Goal: Obtain resource: Download file/media

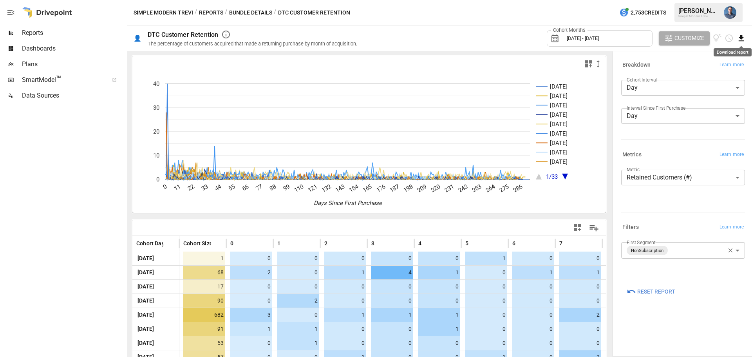
click at [738, 39] on icon "Download report" at bounding box center [741, 38] width 9 height 9
click at [714, 68] on li "Download as CSV" at bounding box center [715, 69] width 62 height 16
click at [684, 0] on body "Reports Dashboards Plans SmartModel ™ Data Sources Simple Modern Trevi / Report…" at bounding box center [376, 0] width 752 height 0
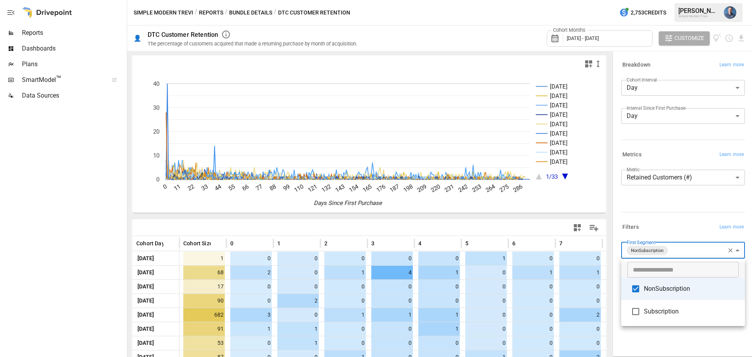
click at [656, 289] on span "NonSubscription" at bounding box center [691, 288] width 95 height 9
click at [660, 313] on span "Subscription" at bounding box center [691, 311] width 95 height 9
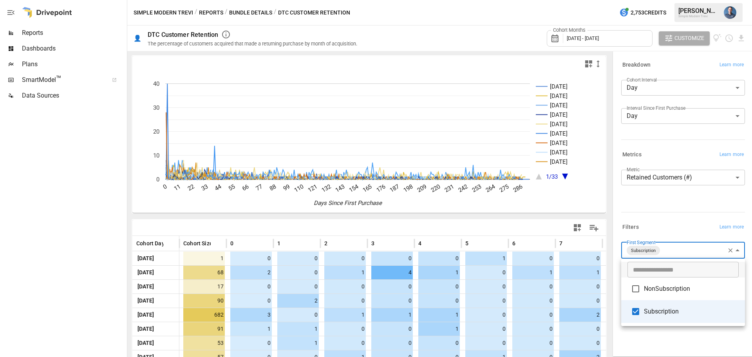
type input "**********"
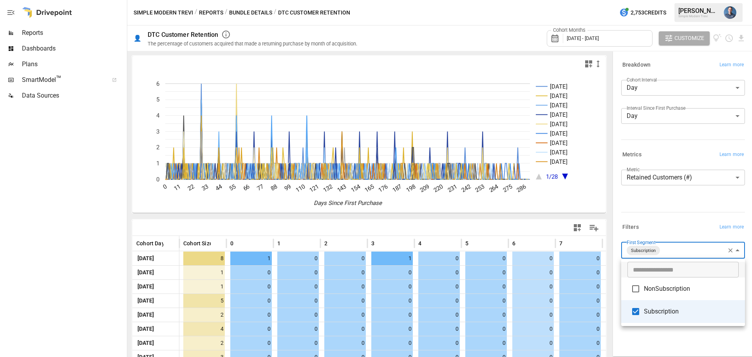
click at [46, 261] on div at bounding box center [376, 178] width 752 height 357
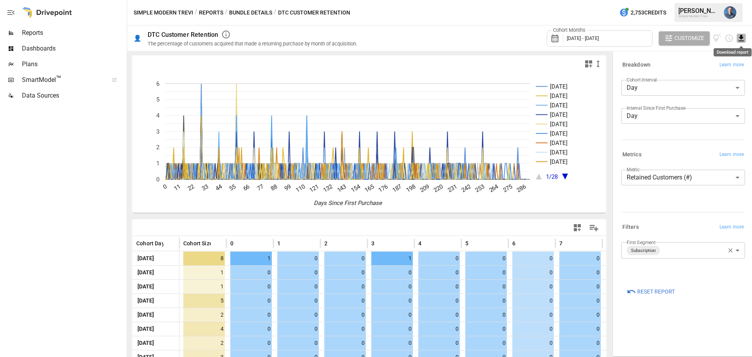
click at [740, 37] on icon "Download report" at bounding box center [741, 38] width 5 height 6
click at [720, 69] on li "Download as CSV" at bounding box center [715, 69] width 62 height 16
click at [155, 10] on button "Simple Modern Trevi" at bounding box center [164, 13] width 60 height 10
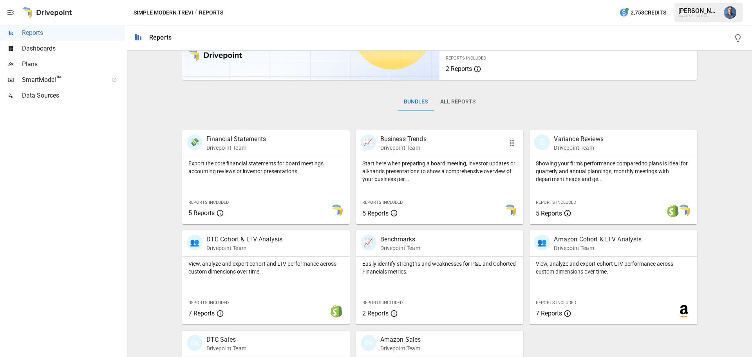
scroll to position [150, 0]
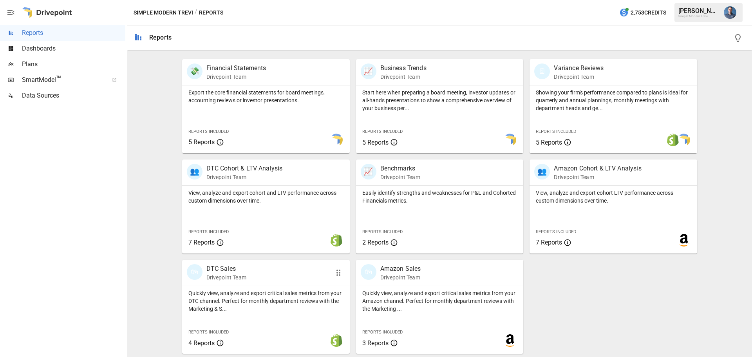
click at [294, 297] on p "Quickly view, analyze and export critical sales metrics from your DTC channel. …" at bounding box center [265, 300] width 155 height 23
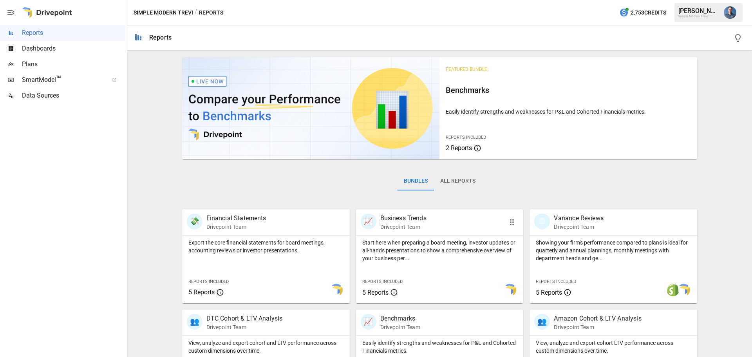
scroll to position [150, 0]
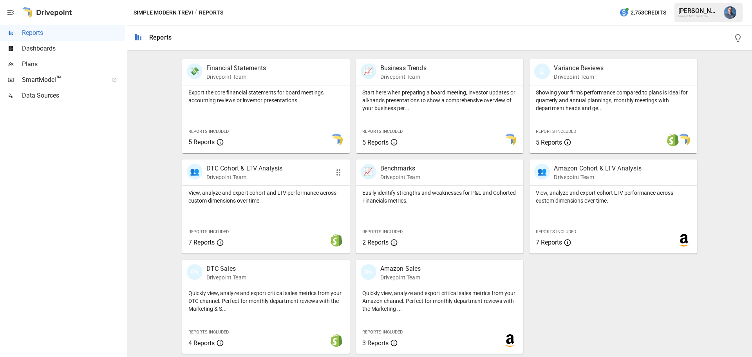
click at [266, 197] on p "View, analyze and export cohort and LTV performance across custom dimensions ov…" at bounding box center [265, 197] width 155 height 16
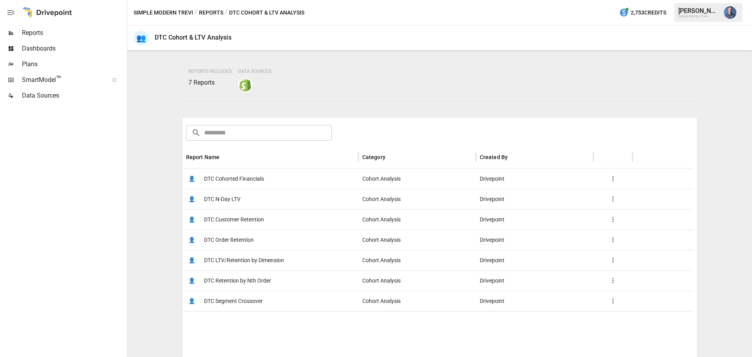
scroll to position [117, 0]
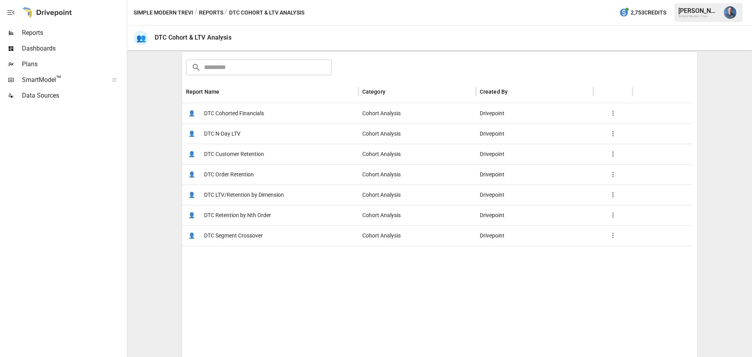
click at [252, 153] on span "DTC Customer Retention" at bounding box center [234, 154] width 60 height 20
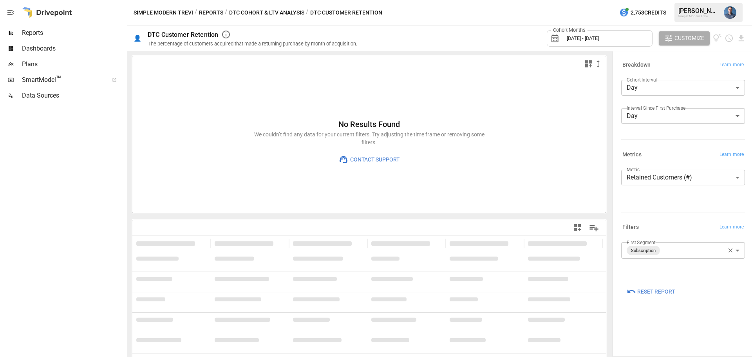
click at [672, 0] on body "**********" at bounding box center [376, 0] width 752 height 0
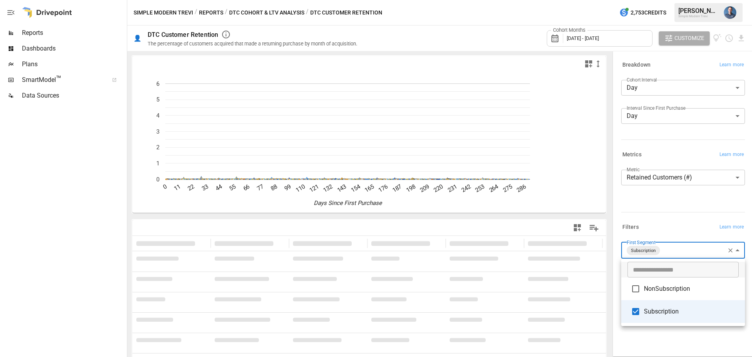
click at [658, 286] on span "NonSubscription" at bounding box center [691, 288] width 95 height 9
click at [662, 311] on span "Subscription" at bounding box center [691, 311] width 95 height 9
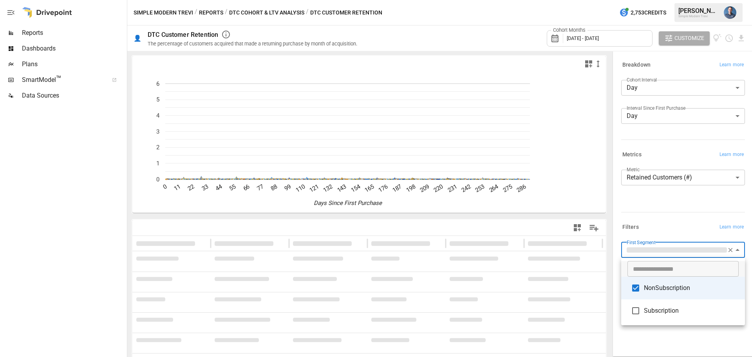
type input "**********"
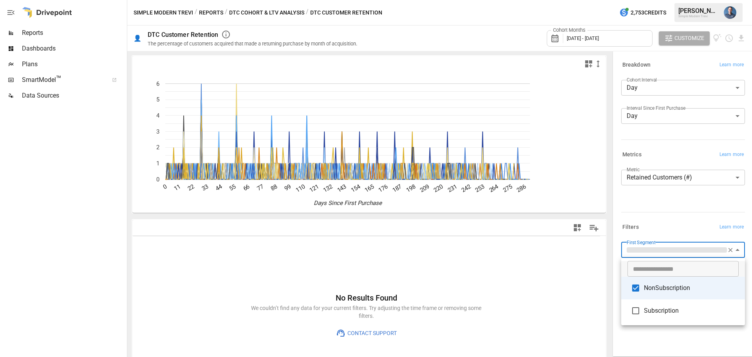
click at [660, 202] on div at bounding box center [376, 178] width 752 height 357
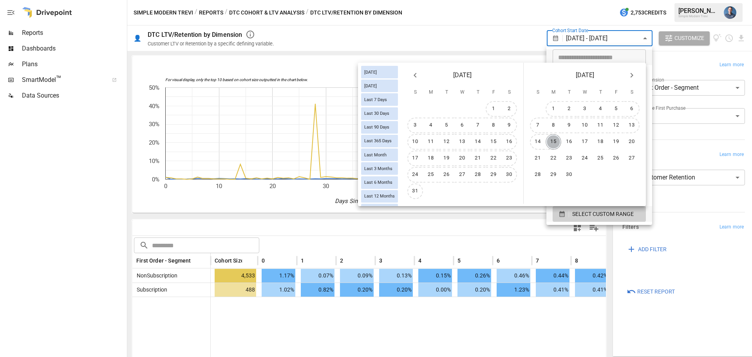
click at [554, 142] on button "15" at bounding box center [553, 142] width 16 height 16
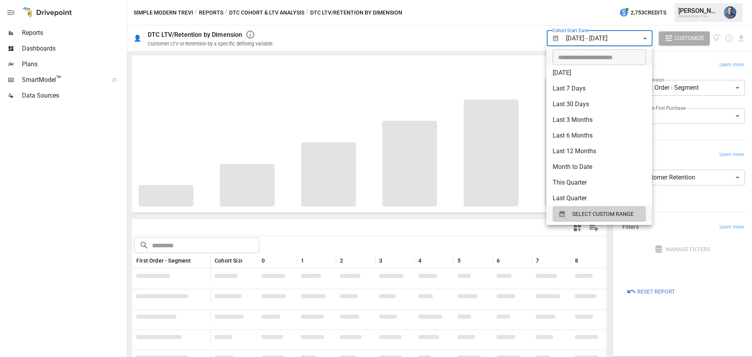
click at [689, 319] on div at bounding box center [376, 178] width 752 height 357
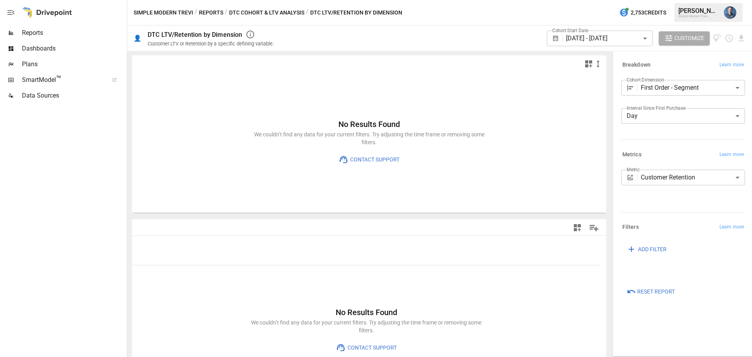
click at [299, 13] on button "DTC Cohort & LTV Analysis" at bounding box center [266, 13] width 75 height 10
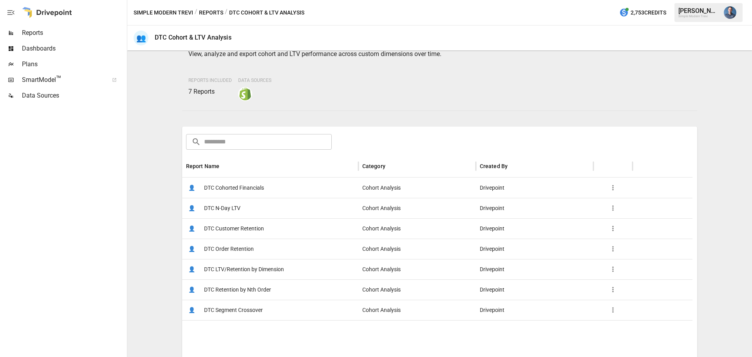
scroll to position [78, 0]
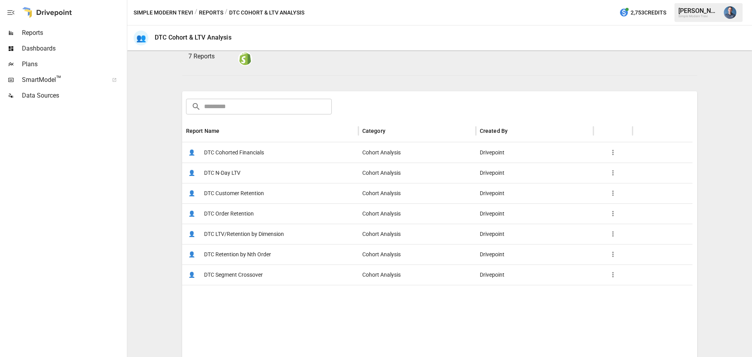
click at [240, 212] on span "DTC Order Retention" at bounding box center [229, 214] width 50 height 20
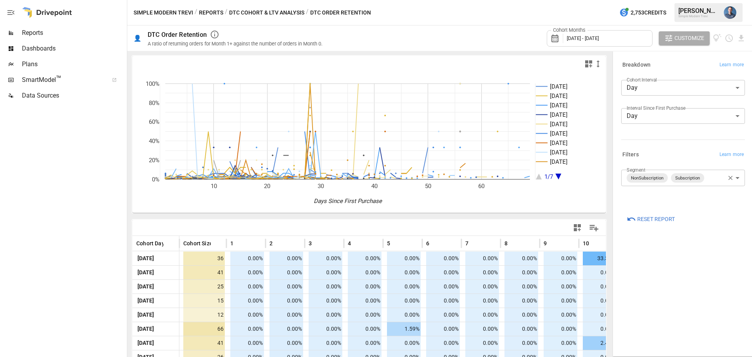
click at [706, 0] on body "Reports Dashboards Plans SmartModel ™ Data Sources Simple Modern Trevi / Report…" at bounding box center [376, 0] width 752 height 0
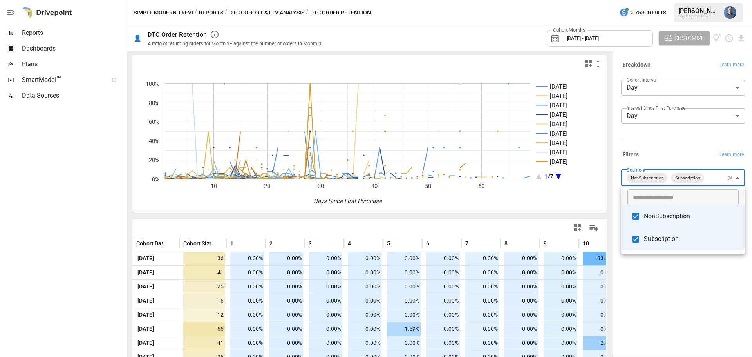
click at [660, 239] on span "Subscription" at bounding box center [691, 238] width 95 height 9
type input "**********"
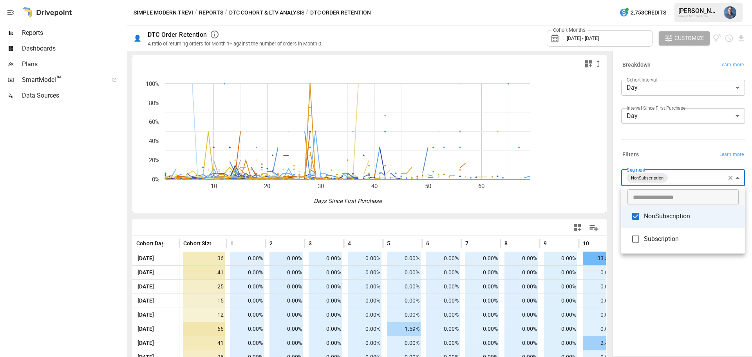
click at [691, 290] on div at bounding box center [376, 178] width 752 height 357
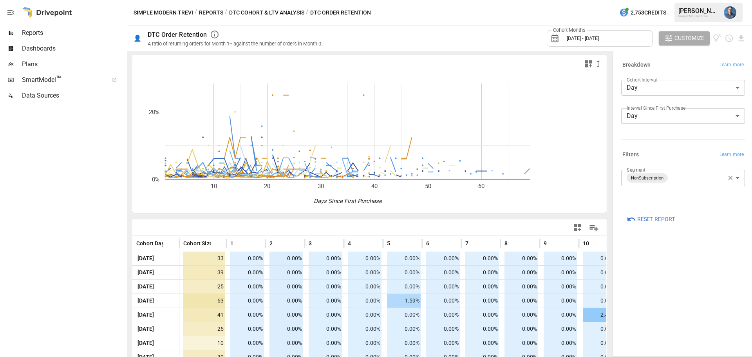
click at [608, 35] on div "Cohort Months July 2025 - August 2025" at bounding box center [600, 38] width 106 height 16
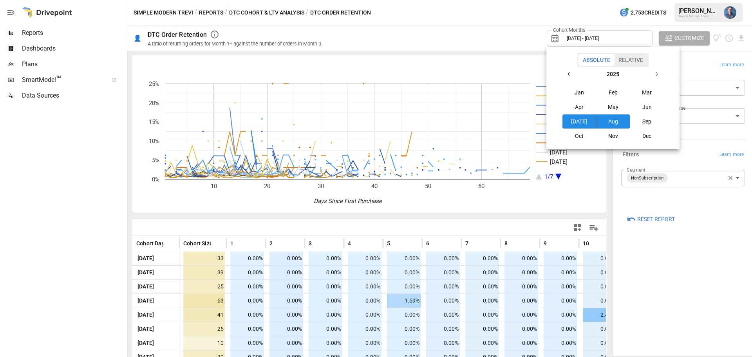
click at [580, 121] on button "Jul" at bounding box center [579, 121] width 34 height 14
click at [640, 125] on button "Sep" at bounding box center [647, 121] width 34 height 14
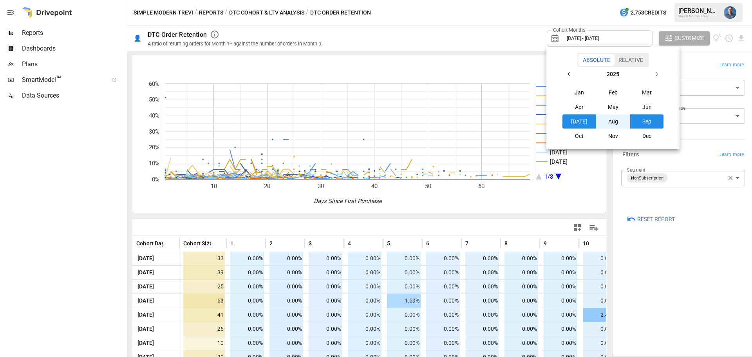
click at [704, 212] on div at bounding box center [376, 178] width 752 height 357
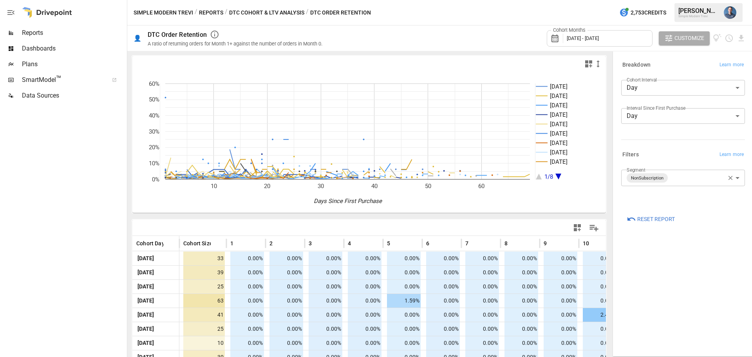
click at [644, 0] on body "Reports Dashboards Plans SmartModel ™ Data Sources Simple Modern Trevi / Report…" at bounding box center [376, 0] width 752 height 0
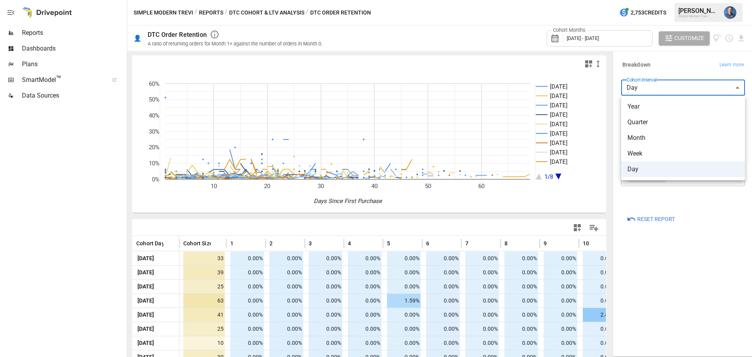
click at [656, 157] on span "Week" at bounding box center [682, 153] width 111 height 9
type input "****"
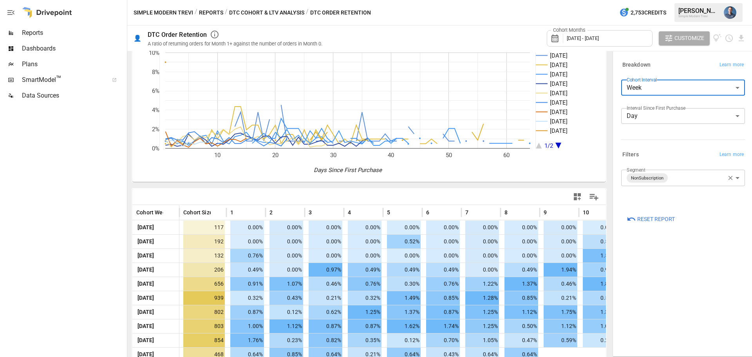
scroll to position [60, 0]
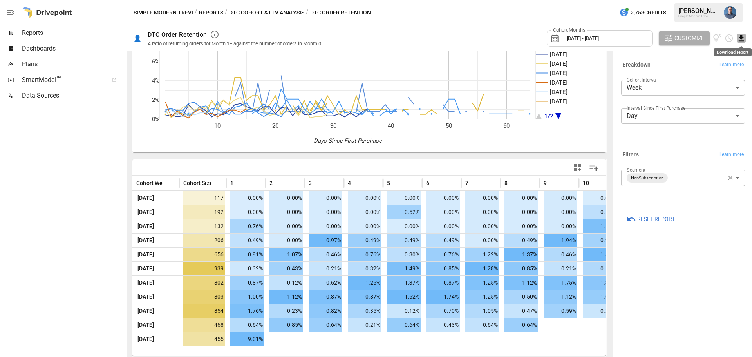
click at [740, 39] on icon "Download report" at bounding box center [741, 38] width 9 height 9
click at [700, 69] on li "Download as CSV" at bounding box center [715, 69] width 62 height 16
